Goal: Task Accomplishment & Management: Manage account settings

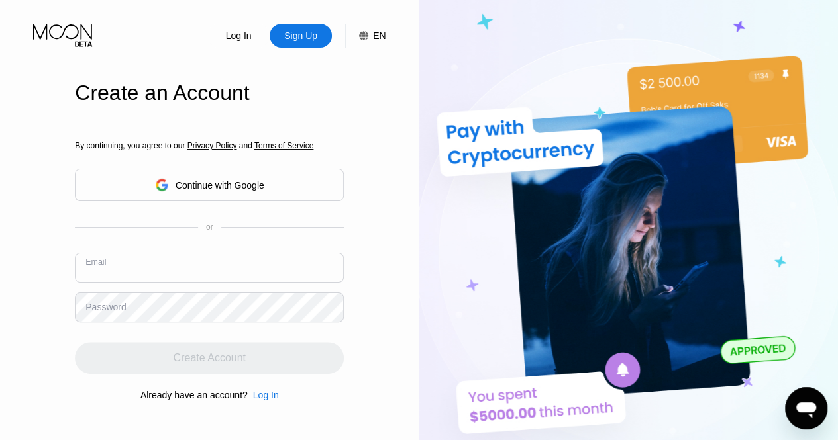
click at [151, 264] on input "text" at bounding box center [209, 268] width 269 height 30
click at [233, 35] on div "Log In" at bounding box center [239, 35] width 28 height 13
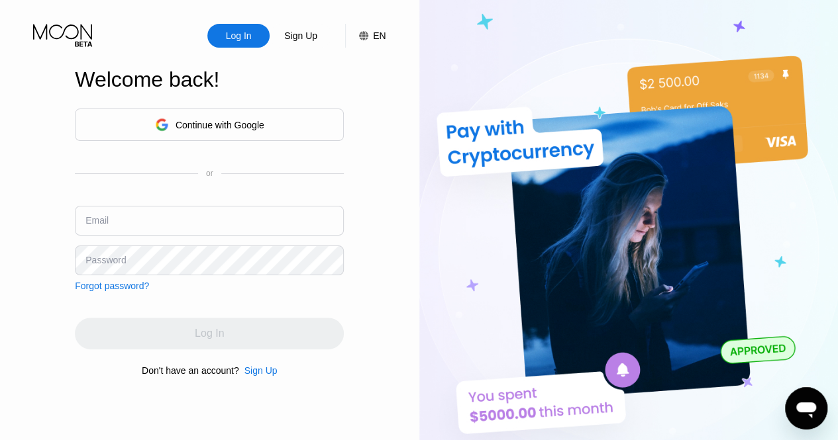
click at [154, 220] on input "text" at bounding box center [209, 221] width 269 height 30
type input "[EMAIL_ADDRESS][DOMAIN_NAME]"
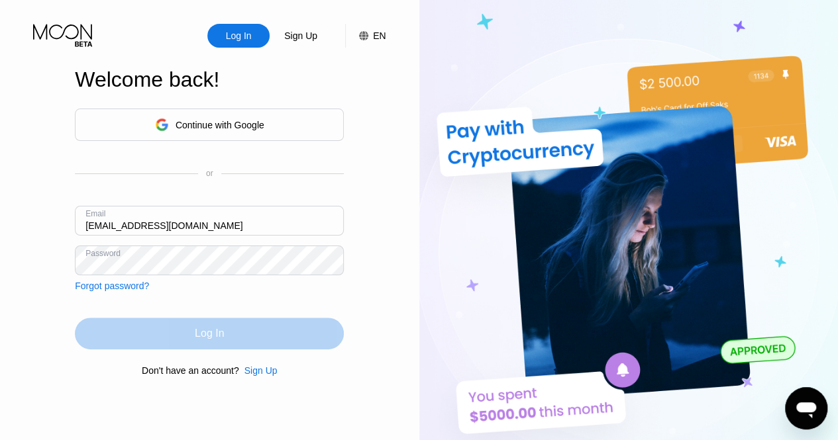
drag, startPoint x: 223, startPoint y: 319, endPoint x: 196, endPoint y: 338, distance: 32.7
click at [196, 338] on div "Log In" at bounding box center [209, 334] width 269 height 32
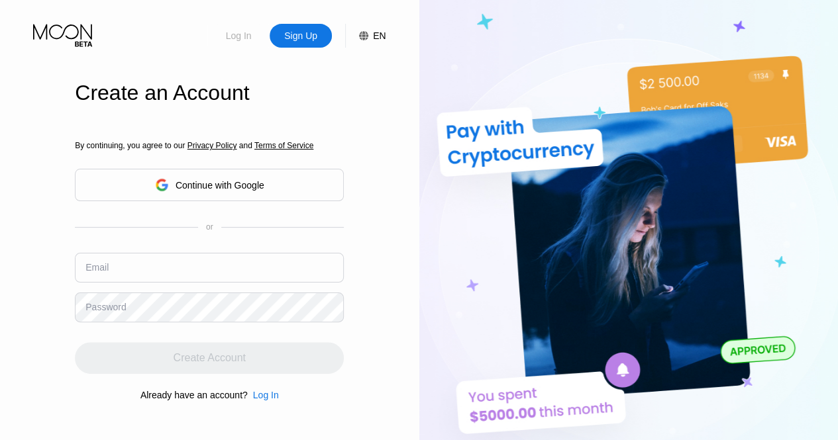
click at [235, 33] on div "Log In" at bounding box center [239, 35] width 28 height 13
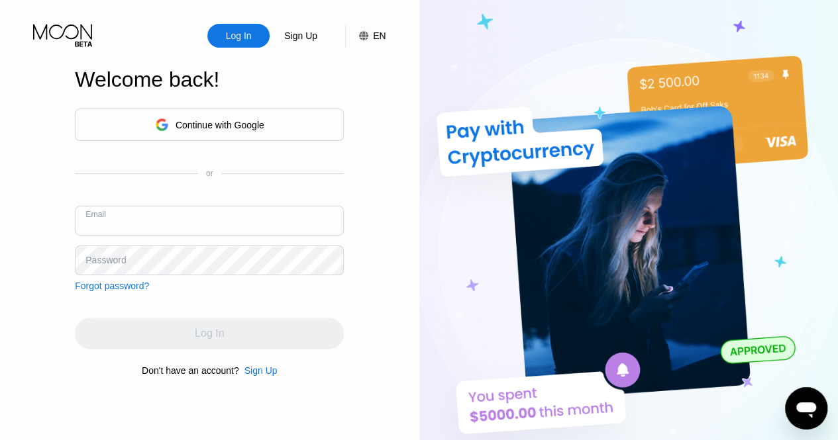
click at [158, 218] on input "text" at bounding box center [209, 221] width 269 height 30
type input "[EMAIL_ADDRESS][DOMAIN_NAME]"
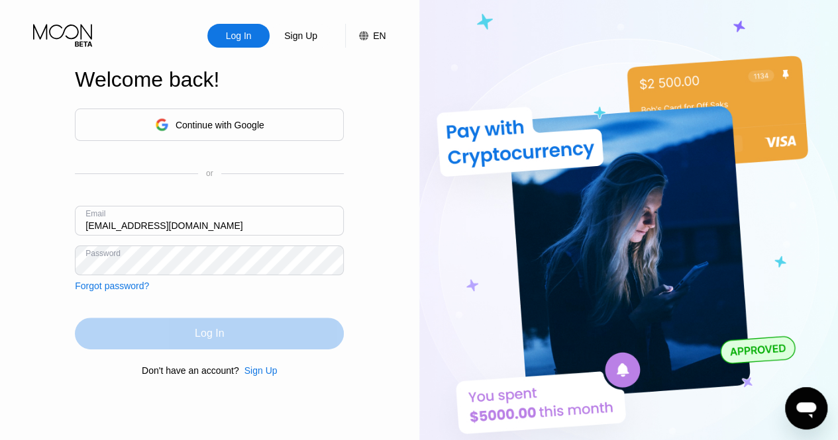
click at [259, 336] on div "Log In" at bounding box center [209, 334] width 269 height 32
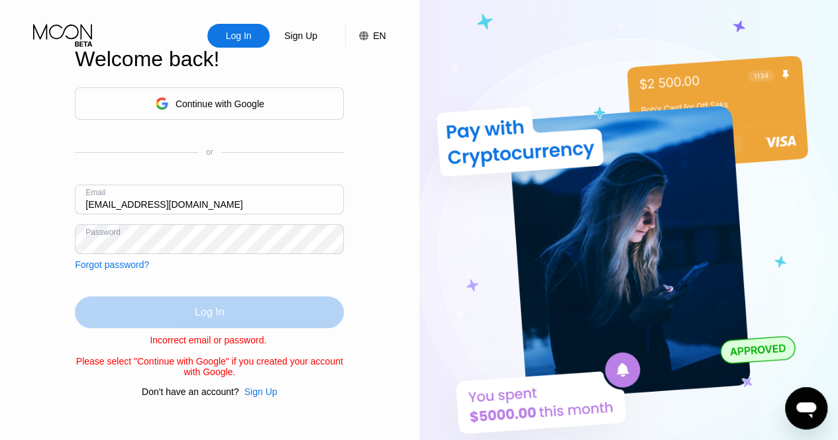
click at [254, 324] on div "Log In" at bounding box center [209, 313] width 269 height 32
click at [230, 304] on div "Log In" at bounding box center [209, 313] width 269 height 32
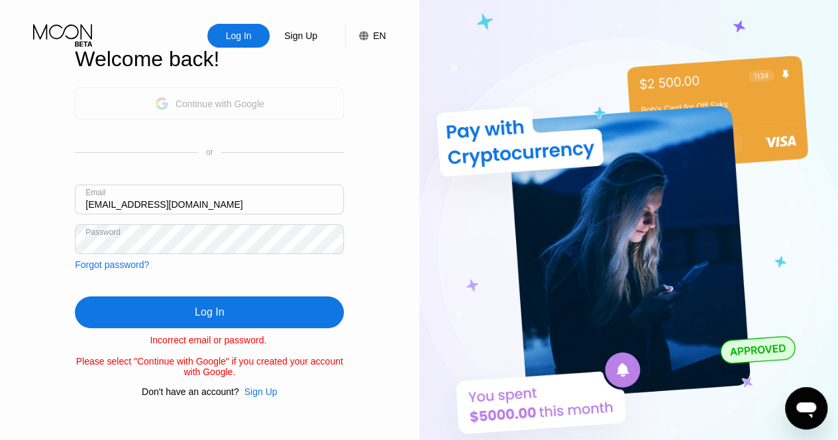
click at [196, 105] on div "Continue with Google" at bounding box center [209, 103] width 109 height 21
